Goal: Information Seeking & Learning: Learn about a topic

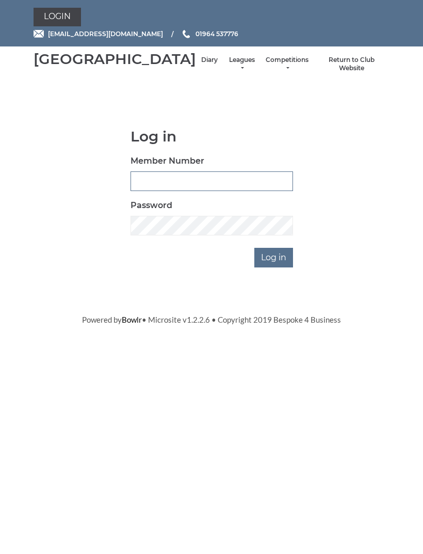
type input "0091"
click at [275, 267] on input "Log in" at bounding box center [273, 258] width 39 height 20
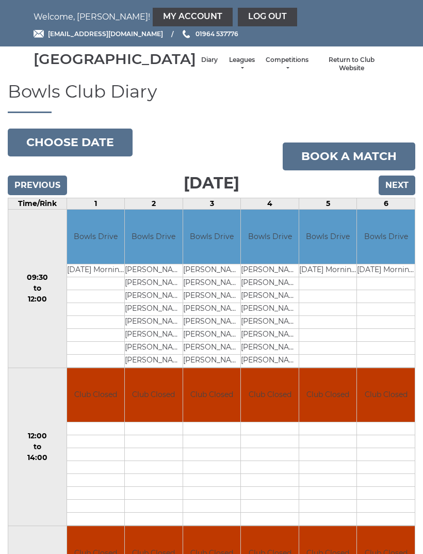
click at [391, 195] on input "Next" at bounding box center [397, 185] width 37 height 20
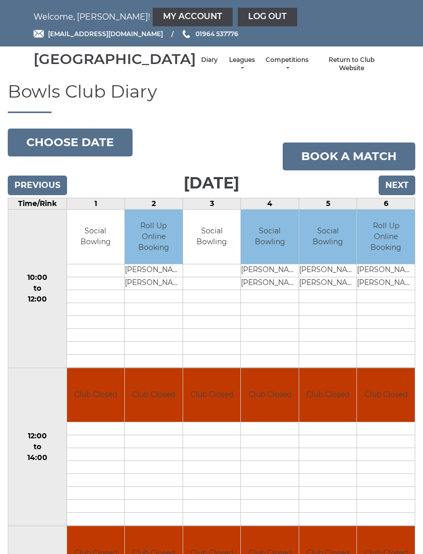
click at [223, 67] on li "Leagues Club leagues - Winter 2025-6 Club leagues - Summer 2025 Club leagues - …" at bounding box center [242, 64] width 38 height 27
click at [228, 69] on link "Leagues" at bounding box center [241, 64] width 27 height 17
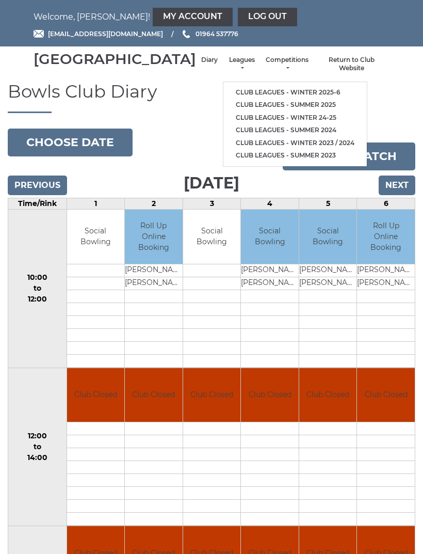
click at [285, 98] on link "Club leagues - Winter 2025-6" at bounding box center [294, 92] width 143 height 13
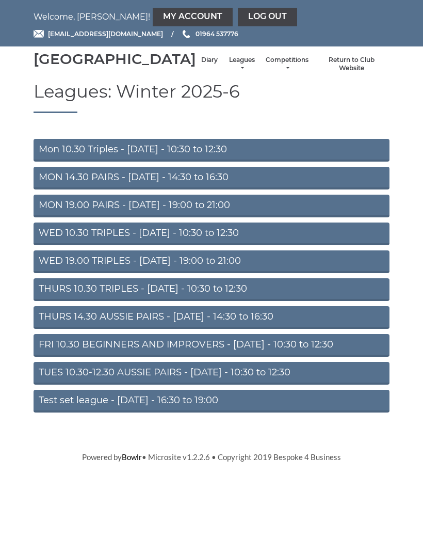
click at [213, 273] on link "WED 19.00 TRIPLES - Wednesday - 19:00 to 21:00" at bounding box center [212, 261] width 356 height 23
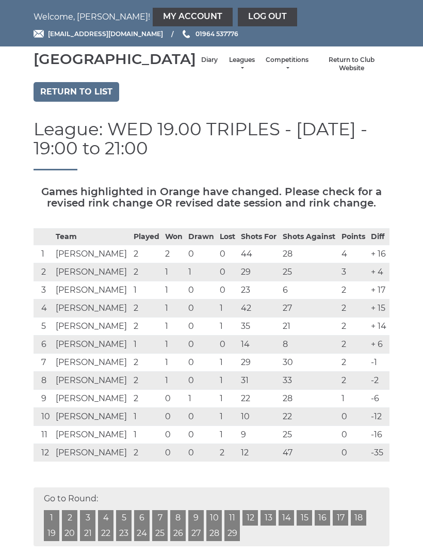
click at [228, 71] on link "Leagues" at bounding box center [241, 64] width 27 height 17
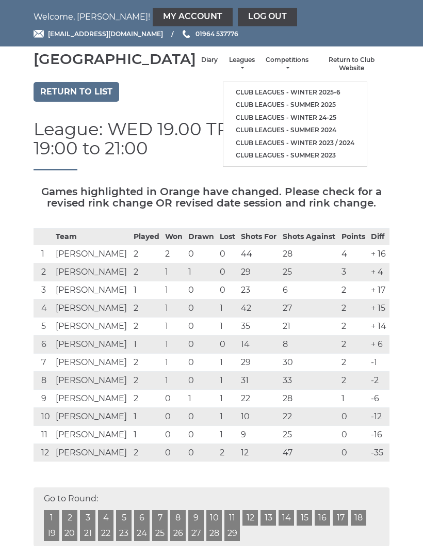
click at [285, 95] on link "Club leagues - Winter 2025-6" at bounding box center [294, 92] width 143 height 13
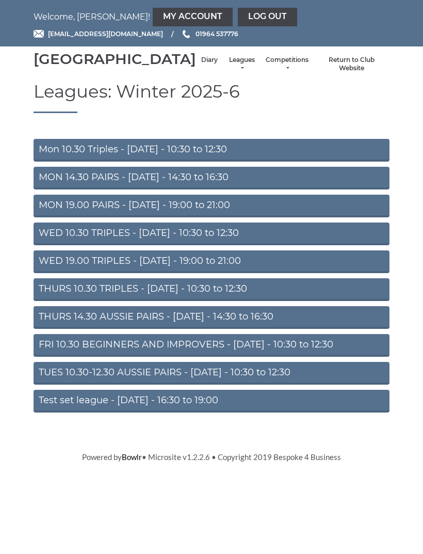
click at [225, 217] on link "MON 19.00 PAIRS - Monday - 19:00 to 21:00" at bounding box center [212, 206] width 356 height 23
click at [238, 14] on link "Log out" at bounding box center [267, 17] width 59 height 19
